Goal: Contribute content

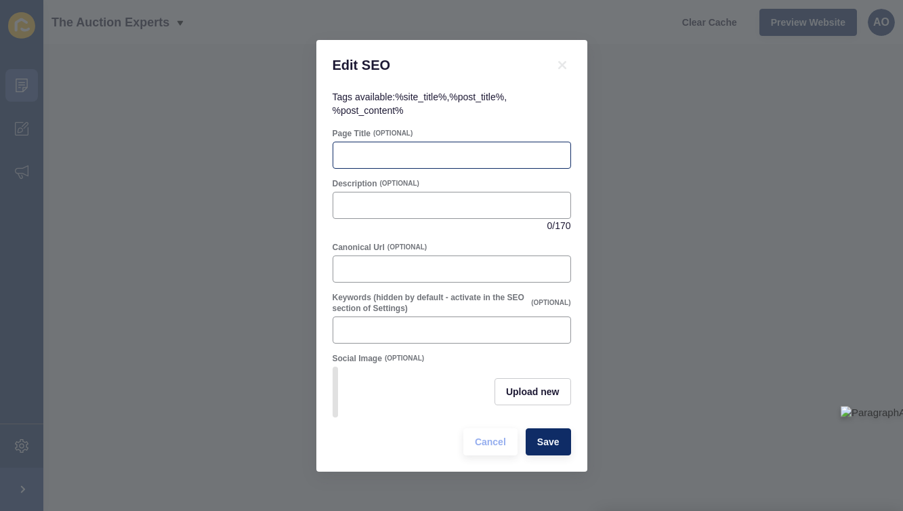
click at [354, 163] on div at bounding box center [452, 155] width 239 height 27
paste input "How to Successfully Finance a Property When Buying at Auction"
type input "How to Successfully Finance a Property When Buying at Auction"
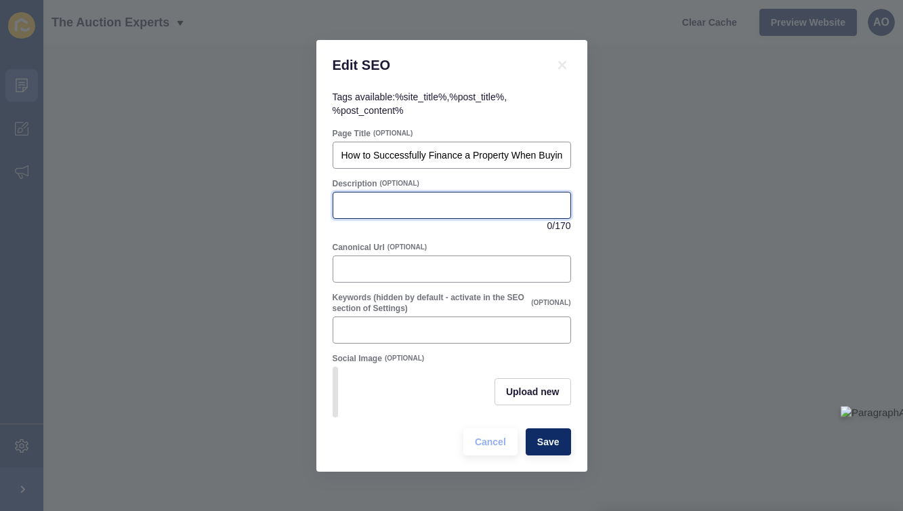
click at [361, 206] on input "Description" at bounding box center [451, 206] width 221 height 14
paste input "Learn how to finance a property at UK auctions, including the Modern Method. Di…"
type input "Learn how to finance a property at UK auctions, including the Modern Method. Di…"
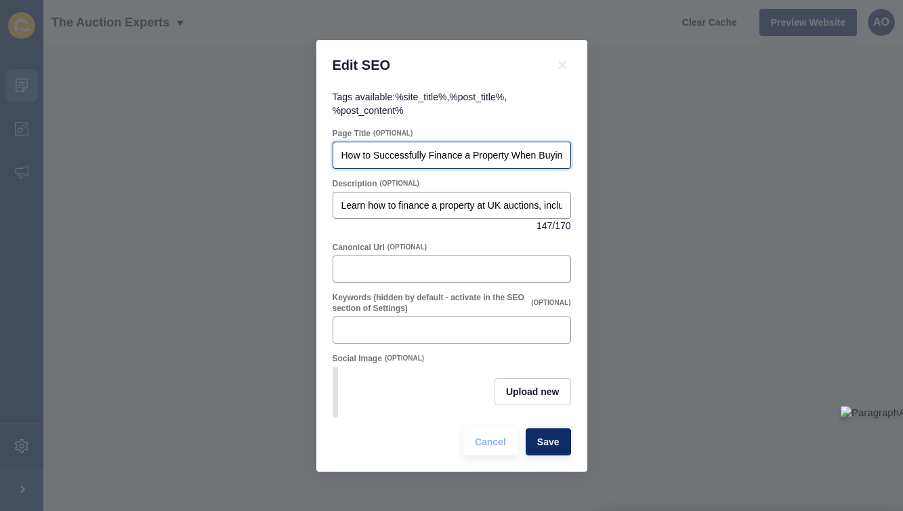
scroll to position [0, 70]
drag, startPoint x: 341, startPoint y: 152, endPoint x: 625, endPoint y: 162, distance: 284.7
click at [625, 162] on div "Edit SEO Tags available: %site_title% , %post_title% , %post_content% Page Titl…" at bounding box center [451, 255] width 903 height 511
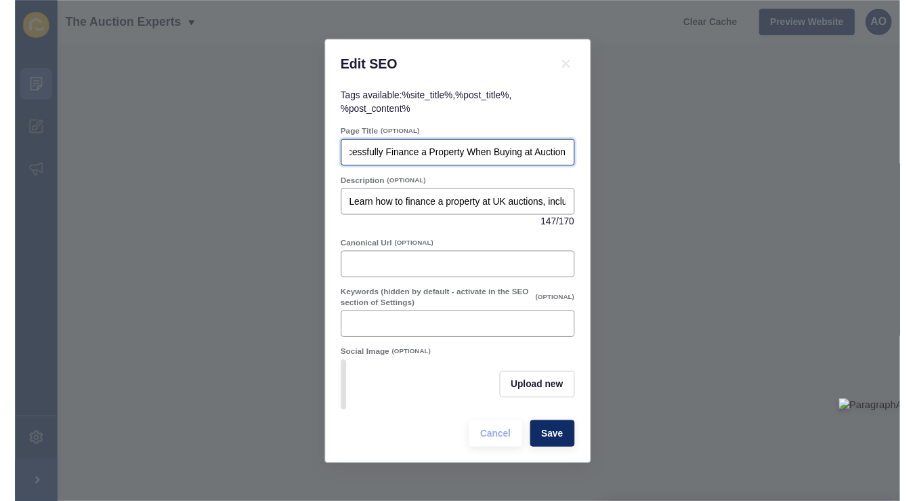
scroll to position [0, 0]
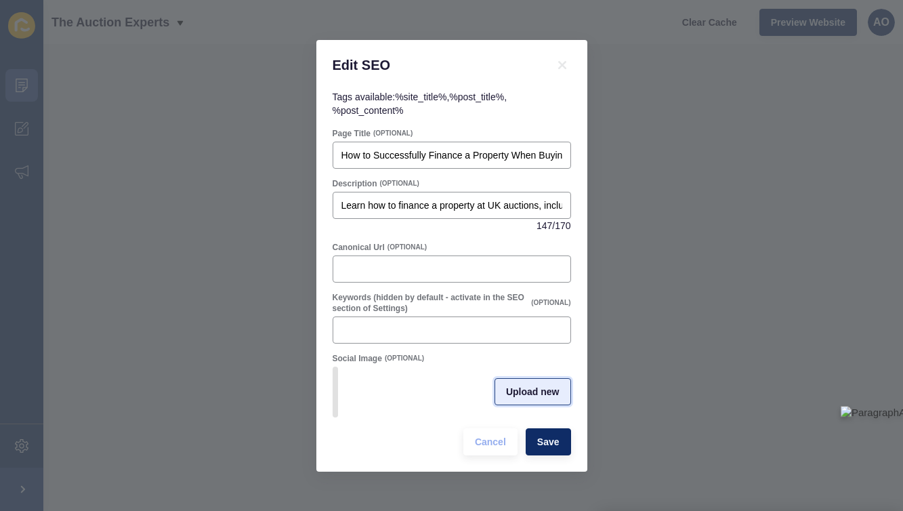
click at [516, 383] on button "Upload new" at bounding box center [533, 391] width 77 height 27
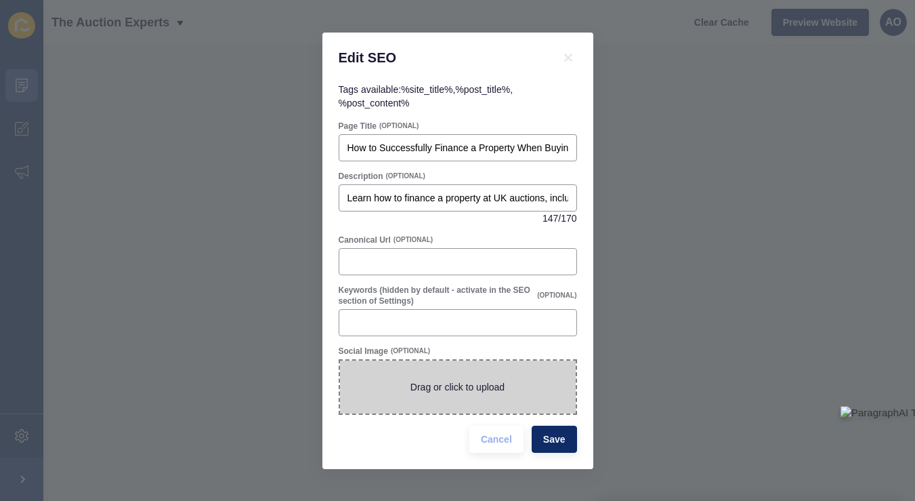
click at [449, 380] on span at bounding box center [458, 386] width 236 height 53
click at [340, 360] on input "Drag or click to upload" at bounding box center [340, 360] width 0 height 0
type input "C:\fakepath\How to Successfully Finance a Property When Buying at Auction.png"
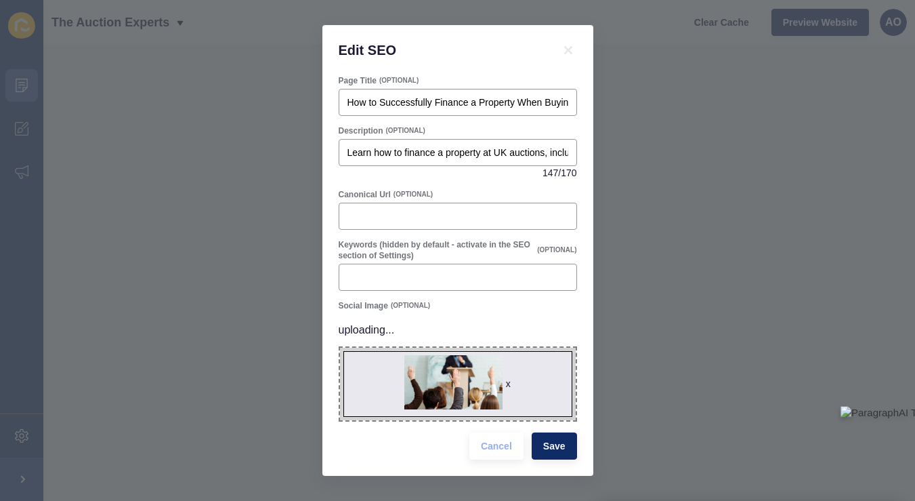
scroll to position [5, 0]
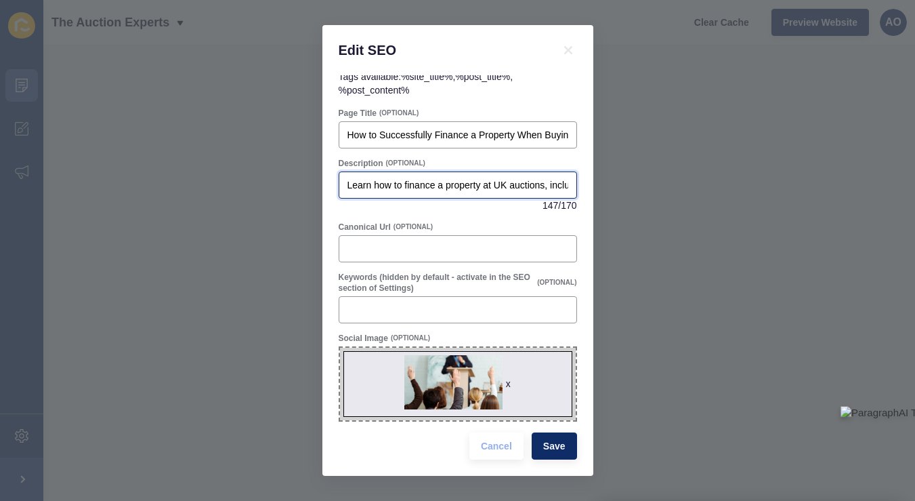
click at [559, 184] on input "Learn how to finance a property at UK auctions, including the Modern Method. Di…" at bounding box center [458, 185] width 221 height 14
type input "Learn how to finance a property at UK auction, including the Modern Method. Dis…"
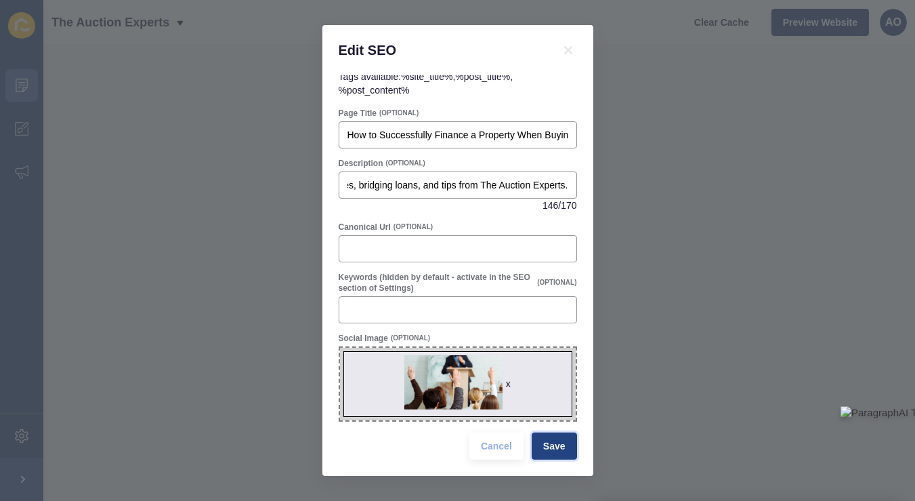
click at [552, 444] on span "Save" at bounding box center [554, 446] width 22 height 14
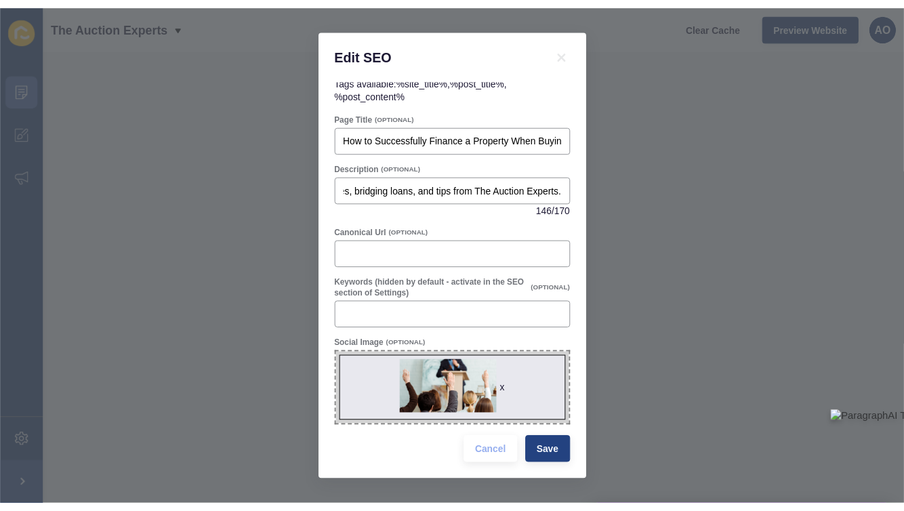
scroll to position [0, 0]
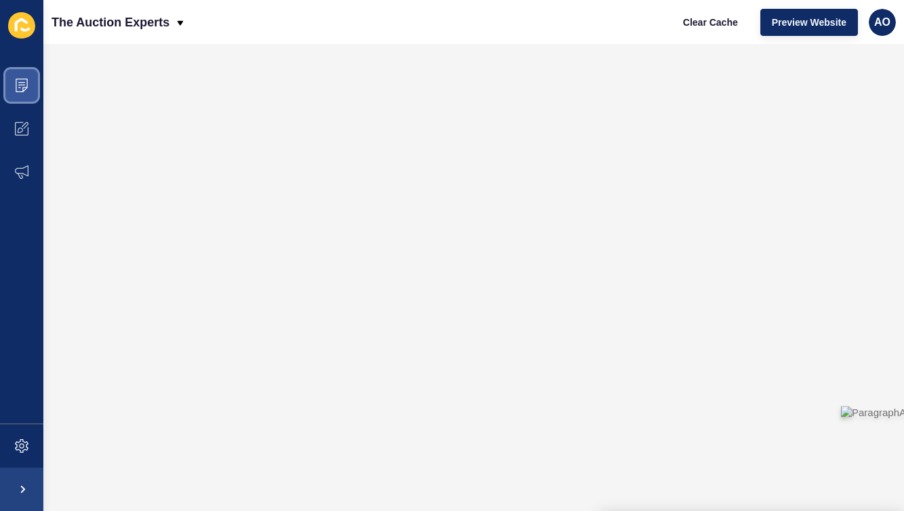
click at [18, 84] on icon at bounding box center [22, 86] width 14 height 14
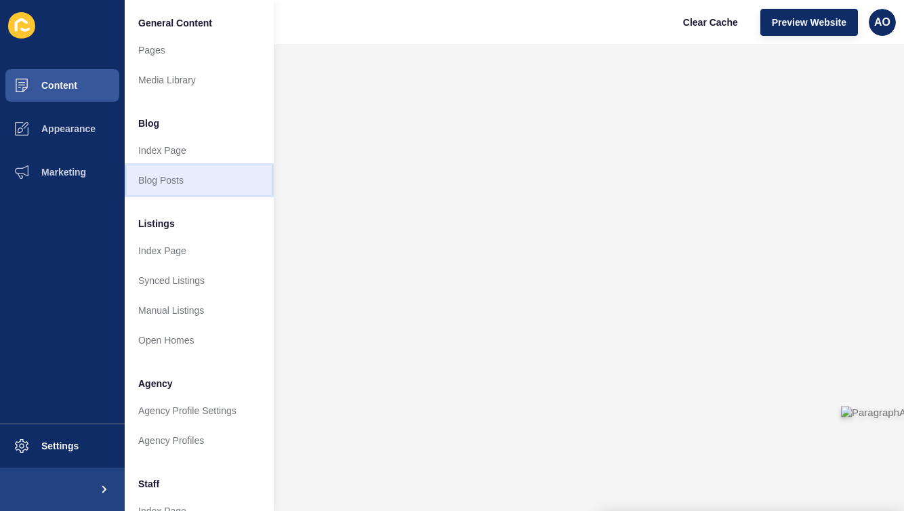
click at [161, 173] on link "Blog Posts" at bounding box center [199, 180] width 149 height 30
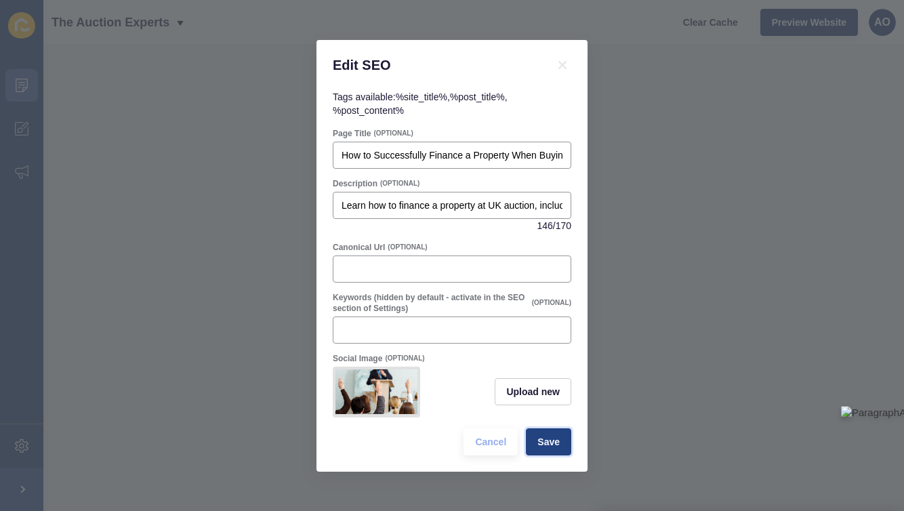
click at [550, 438] on span "Save" at bounding box center [548, 442] width 22 height 14
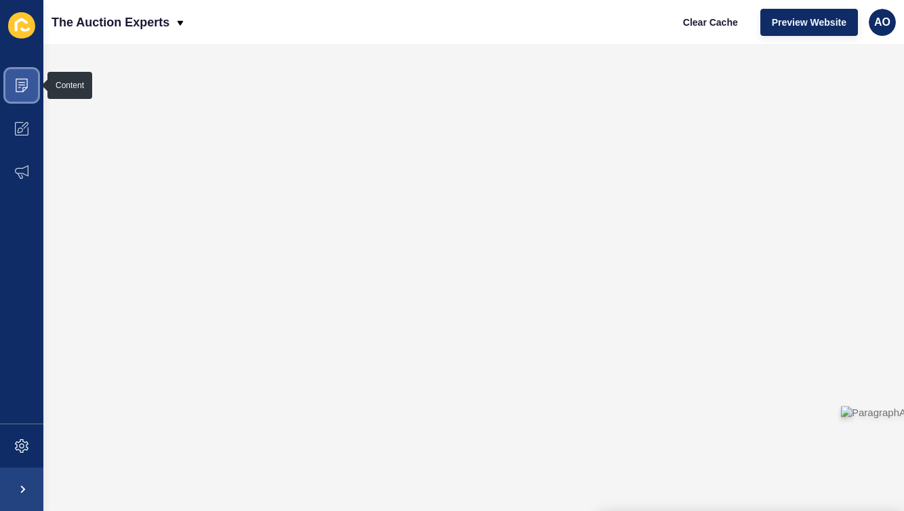
click at [19, 84] on icon at bounding box center [22, 86] width 14 height 14
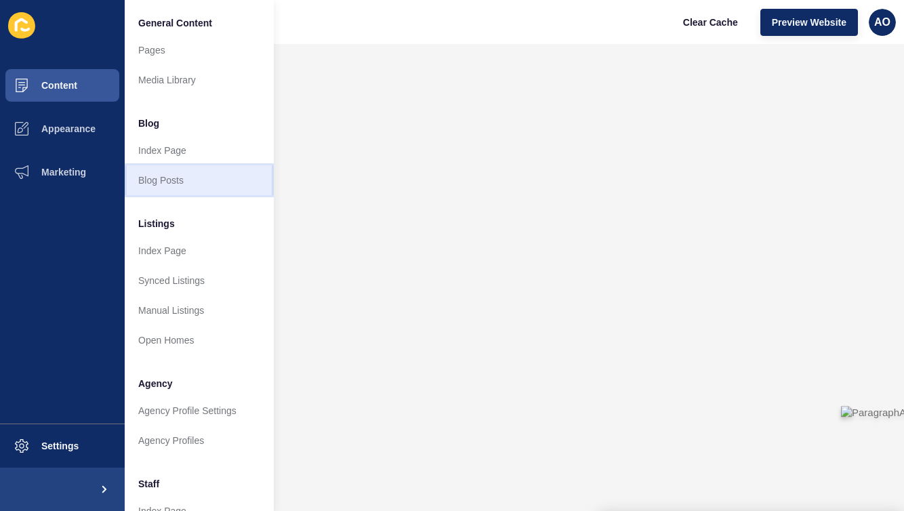
click at [163, 180] on link "Blog Posts" at bounding box center [199, 180] width 149 height 30
